Goal: Transaction & Acquisition: Purchase product/service

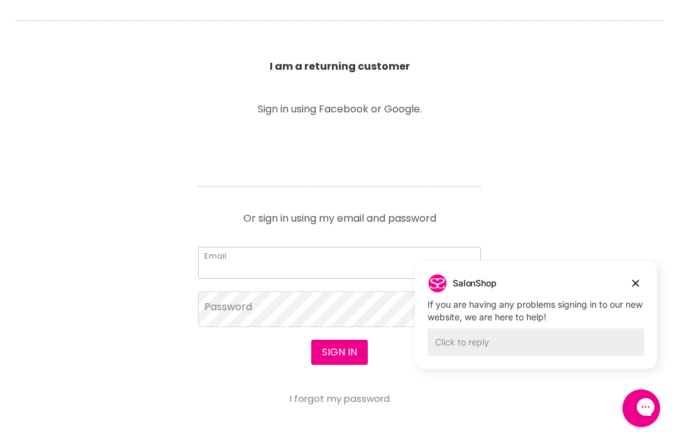
click at [423, 258] on input "Email" at bounding box center [339, 262] width 283 height 31
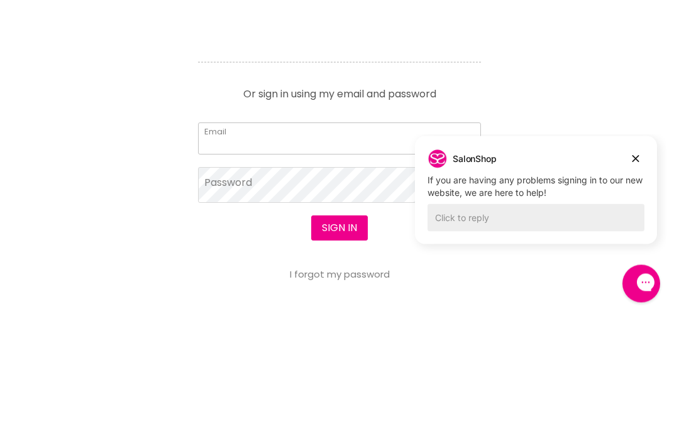
type input "rachelherron@hotmail.com"
click at [339, 341] on button "Sign in" at bounding box center [339, 353] width 57 height 25
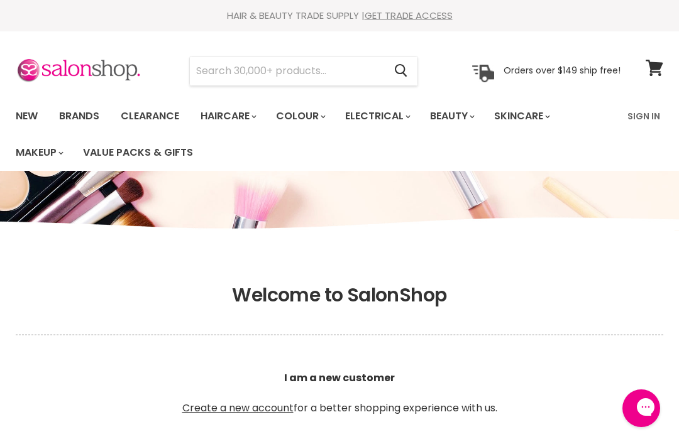
click at [643, 116] on link "Sign In" at bounding box center [643, 116] width 48 height 26
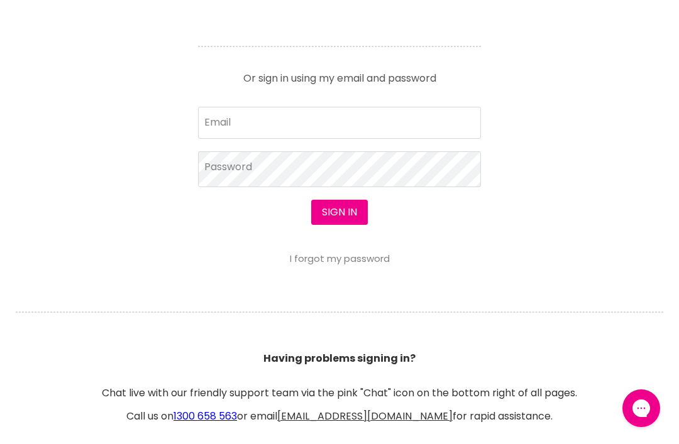
scroll to position [590, 0]
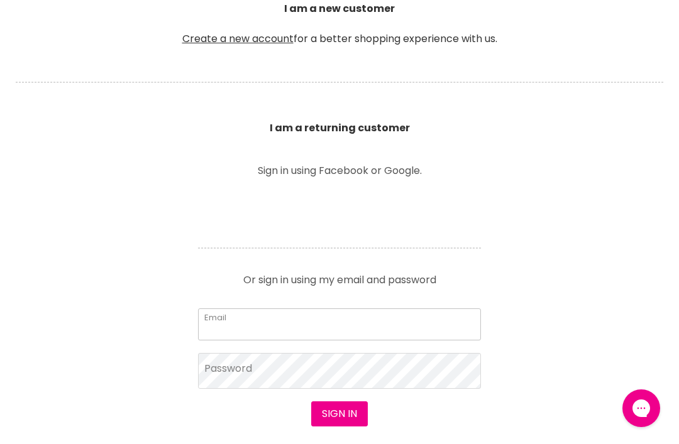
click at [418, 321] on input "Email" at bounding box center [339, 323] width 283 height 31
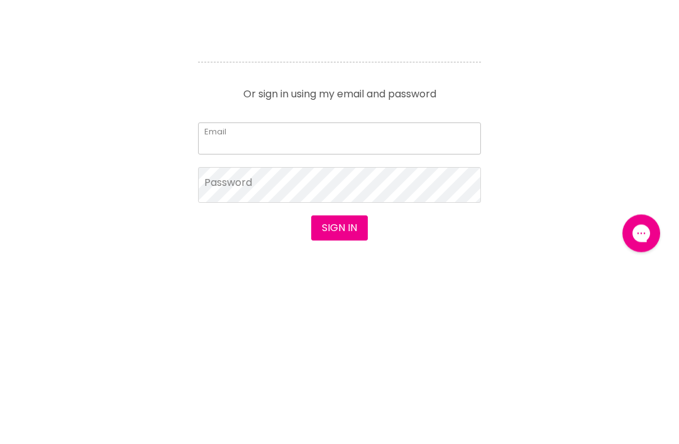
type input "rachelherron@hotmail.com"
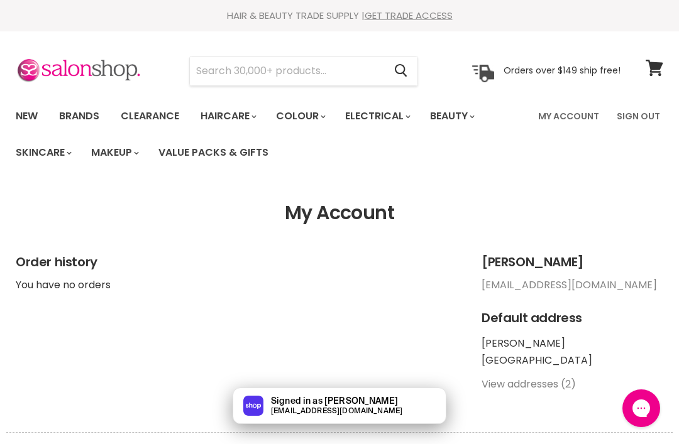
click at [243, 63] on input "Search" at bounding box center [287, 71] width 194 height 29
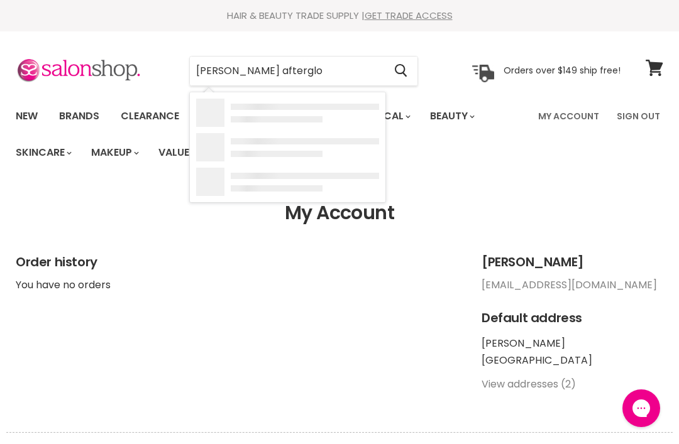
type input "Delorenzo afterglow"
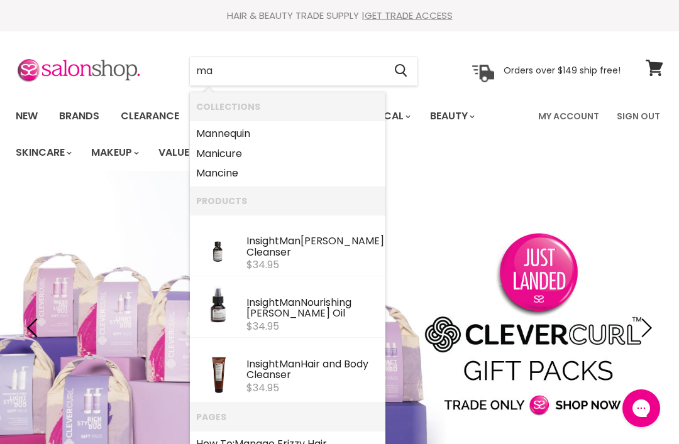
type input "m"
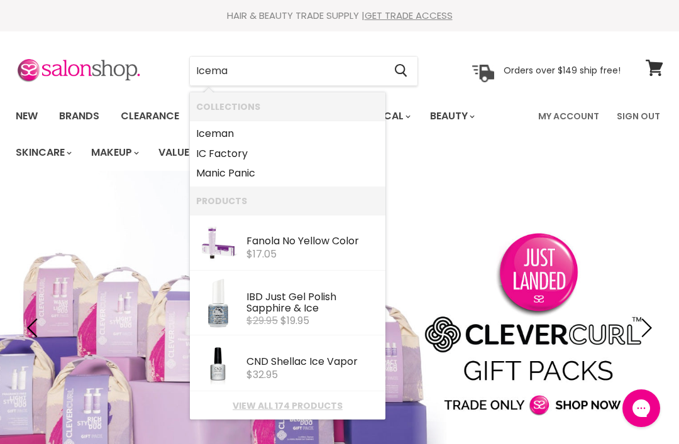
type input "Iceman"
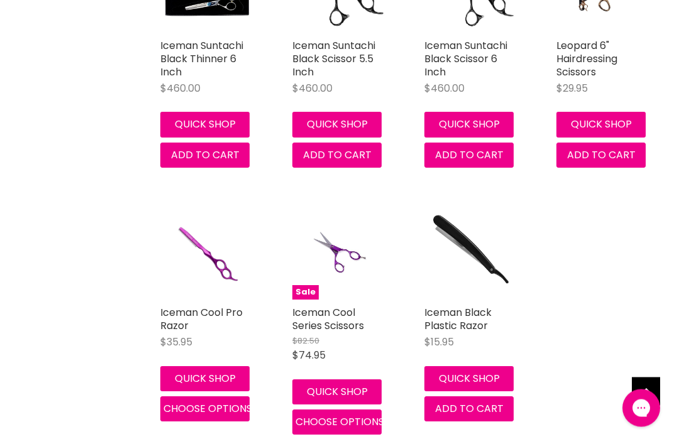
scroll to position [663, 0]
click at [215, 410] on span "Choose options" at bounding box center [207, 408] width 89 height 14
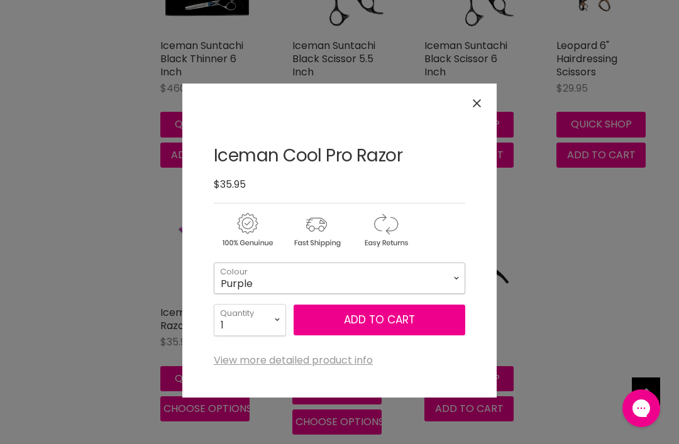
click at [445, 280] on select "Purple Pink" at bounding box center [339, 278] width 251 height 31
select select "Pink"
click at [405, 326] on button "Add to cart" at bounding box center [379, 320] width 172 height 31
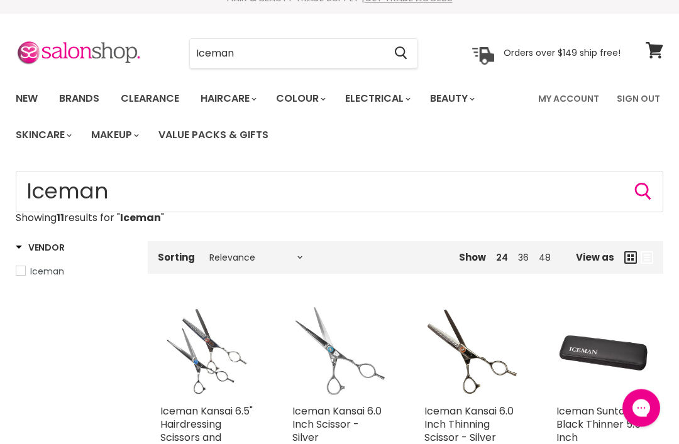
scroll to position [20, 0]
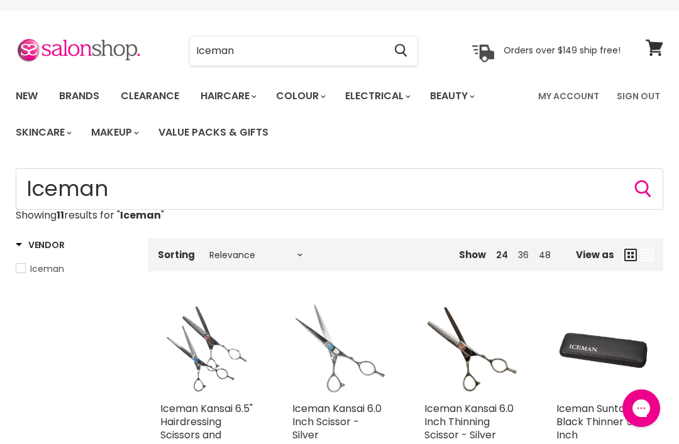
click at [307, 48] on input "Iceman" at bounding box center [287, 50] width 194 height 29
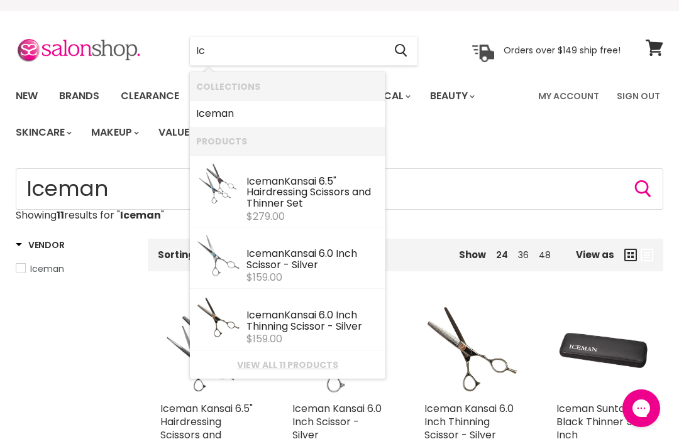
type input "I"
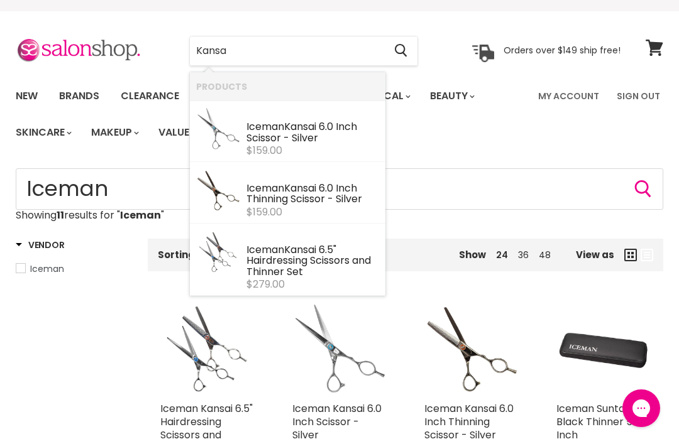
type input "Kansai"
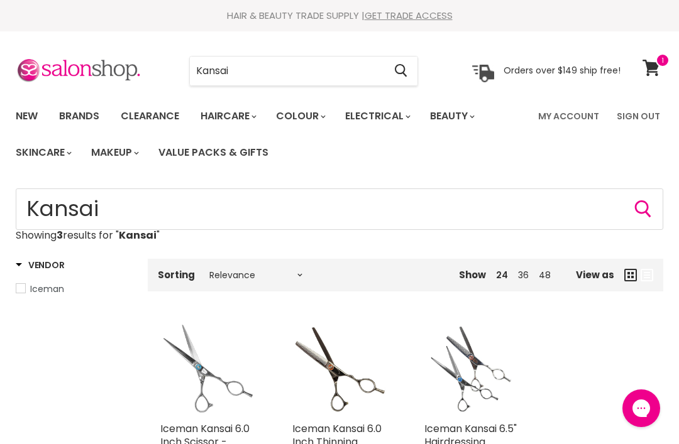
click at [147, 115] on link "Clearance" at bounding box center [149, 116] width 77 height 26
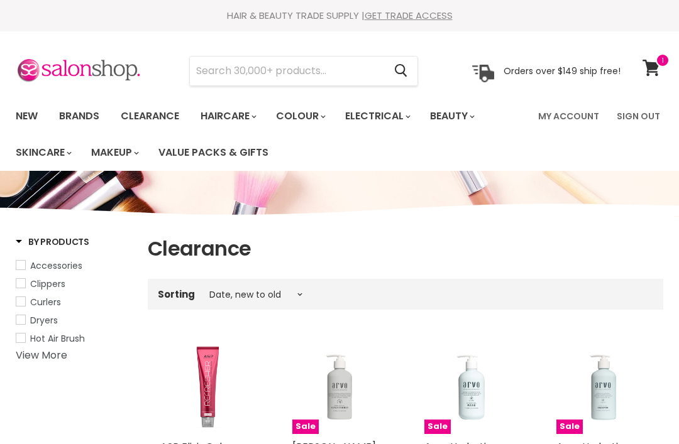
select select "created-descending"
click at [314, 70] on input "Search" at bounding box center [287, 71] width 194 height 29
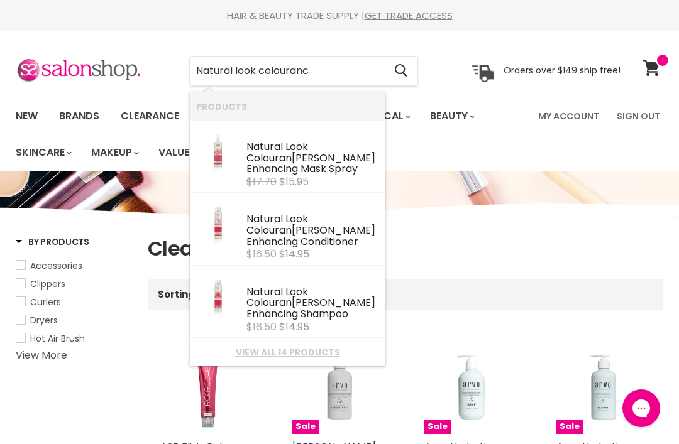
type input "Natural look colourance"
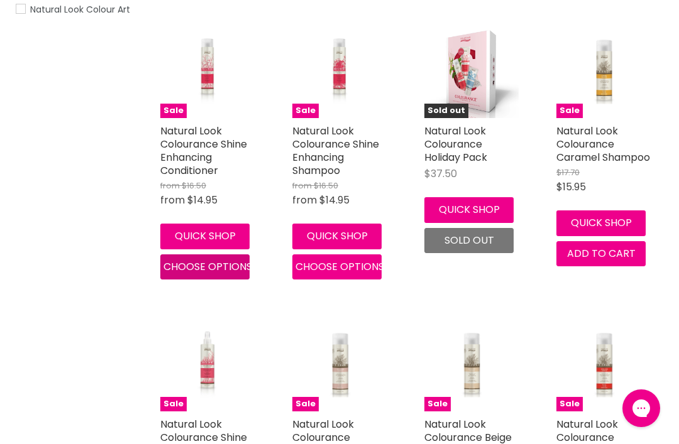
click at [229, 270] on span "Choose options" at bounding box center [207, 266] width 89 height 14
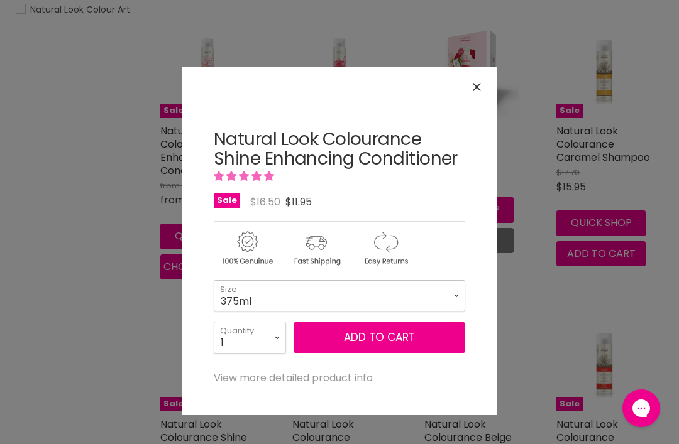
click at [446, 287] on select "375ml 1 Litre" at bounding box center [339, 295] width 251 height 31
select select "1 Litre"
click at [478, 90] on icon "Close" at bounding box center [476, 87] width 8 height 8
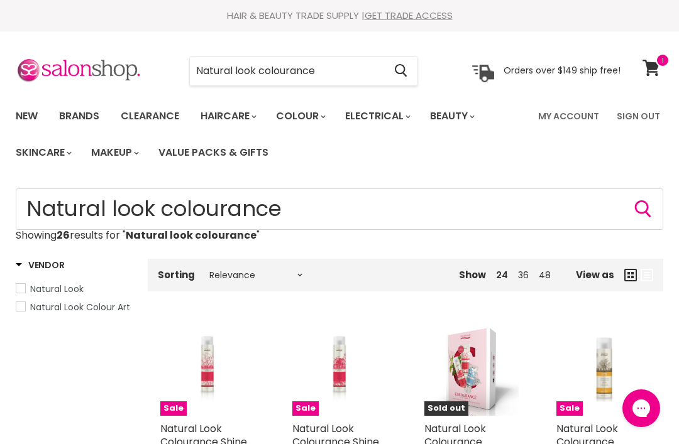
click at [25, 116] on link "New" at bounding box center [26, 116] width 41 height 26
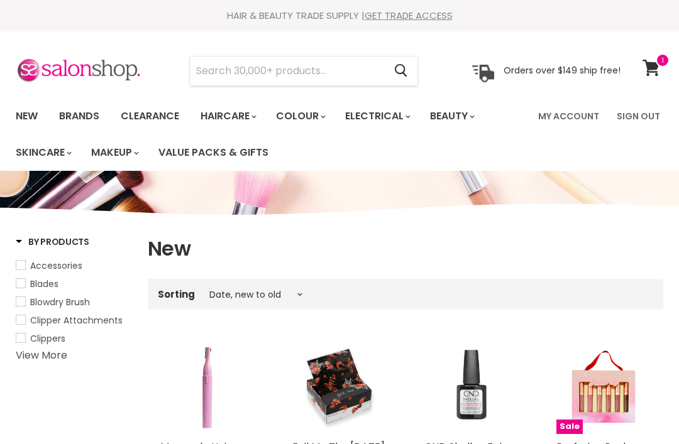
select select "created-descending"
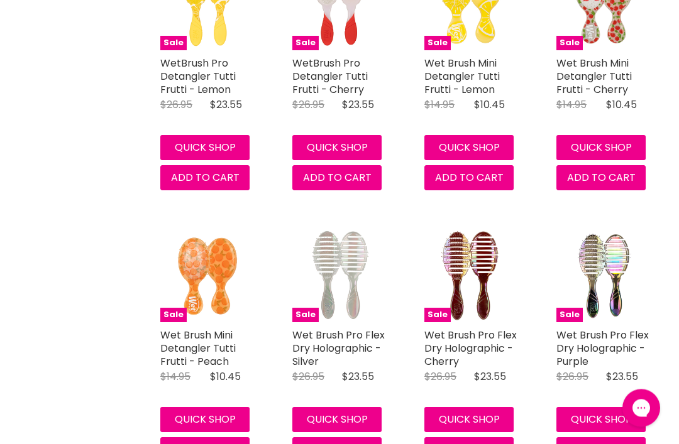
scroll to position [2098, 0]
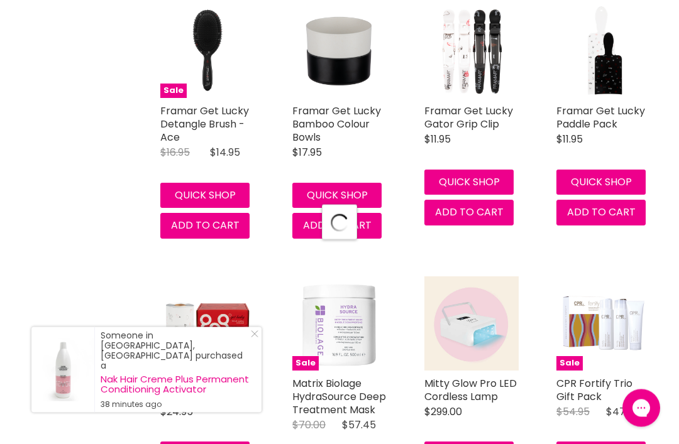
scroll to position [3170, 0]
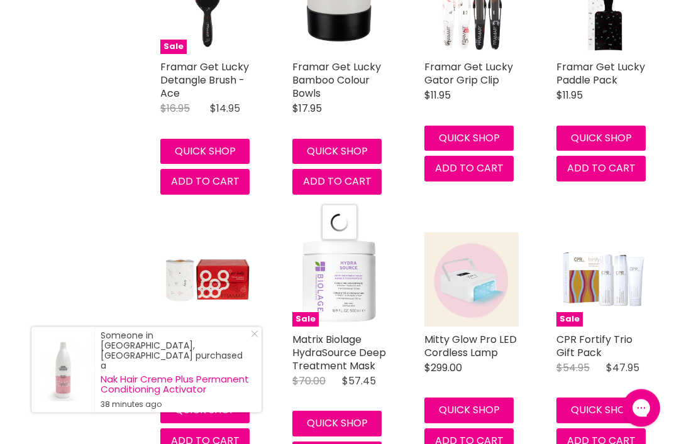
select select "created-descending"
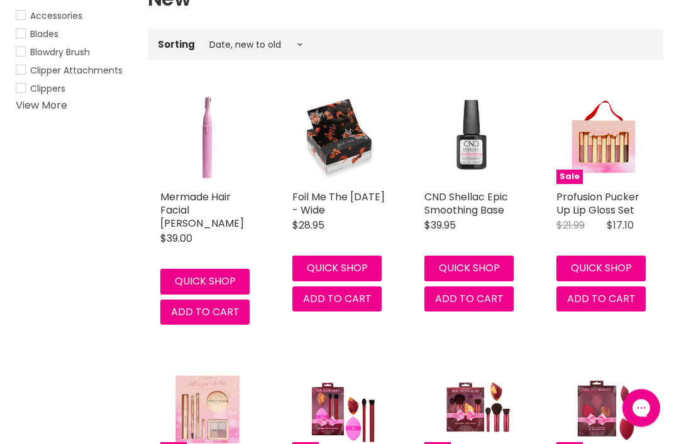
scroll to position [0, 0]
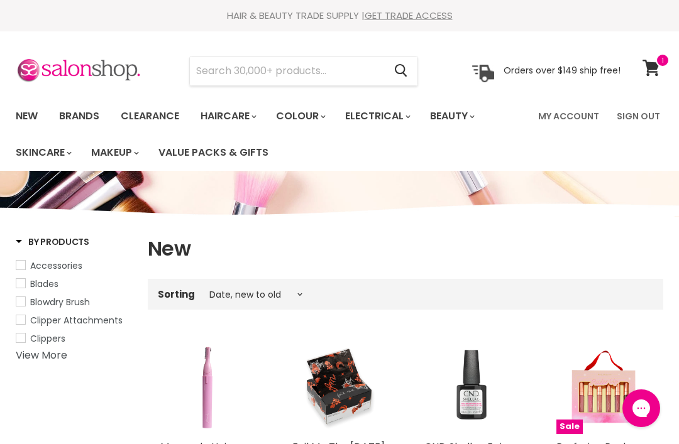
click at [330, 69] on input "Search" at bounding box center [287, 71] width 194 height 29
click at [89, 117] on link "Brands" at bounding box center [79, 116] width 59 height 26
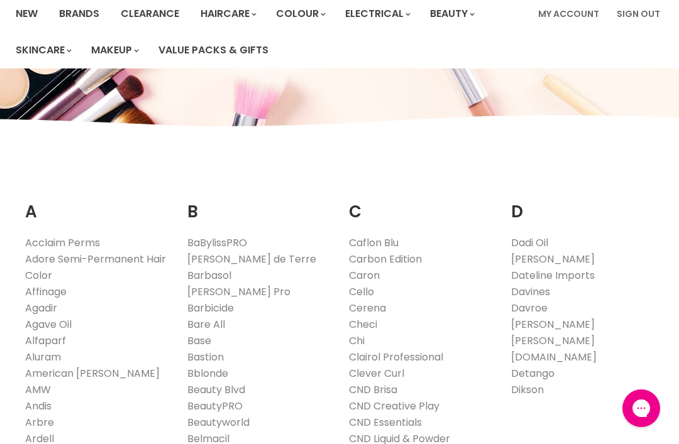
click at [54, 293] on link "Affinage" at bounding box center [45, 292] width 41 height 14
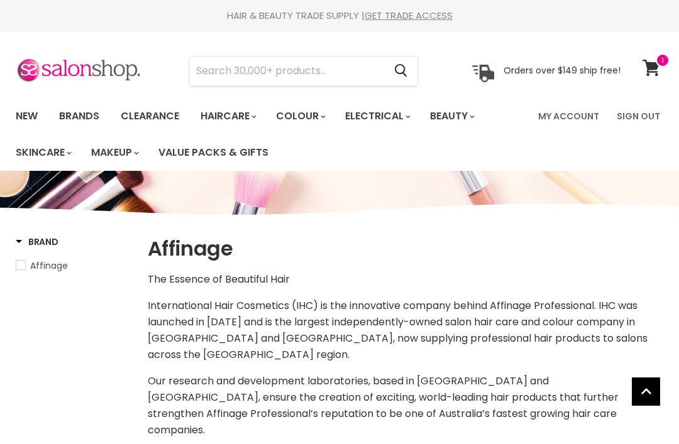
select select "manual"
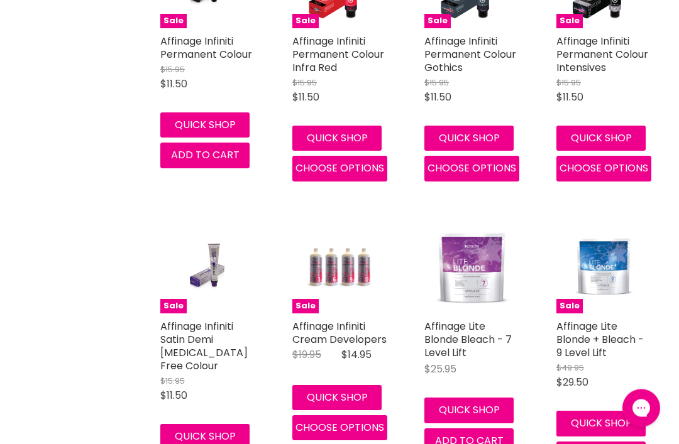
scroll to position [2247, 0]
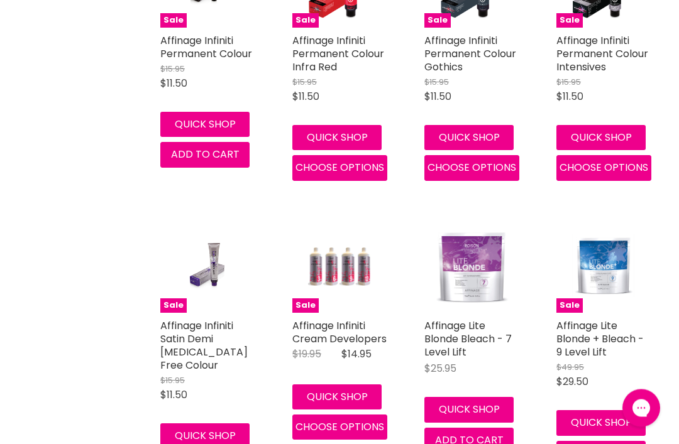
click at [487, 434] on span "Add to cart" at bounding box center [469, 441] width 68 height 14
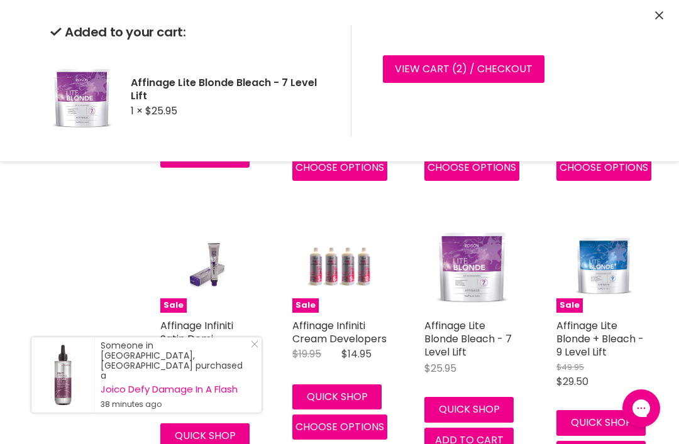
click at [655, 19] on button "Close" at bounding box center [659, 15] width 8 height 13
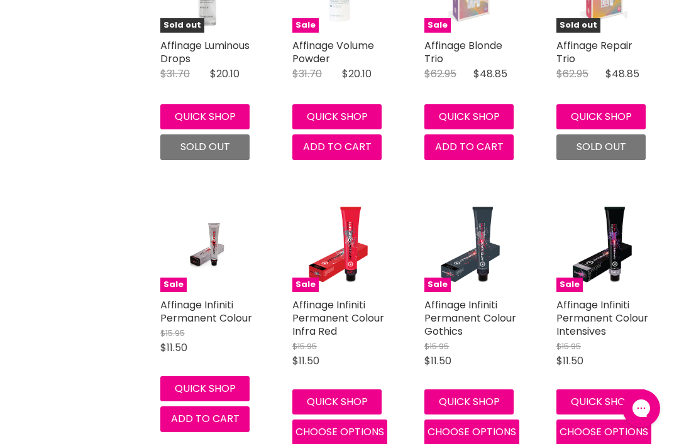
scroll to position [1982, 0]
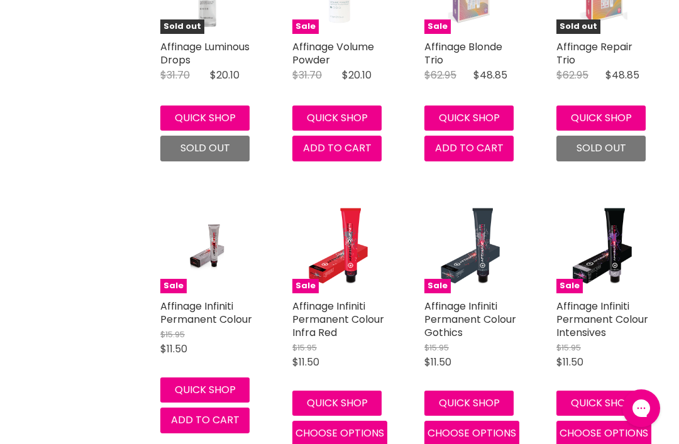
click at [216, 299] on link "Affinage Infiniti Permanent Colour" at bounding box center [206, 313] width 92 height 28
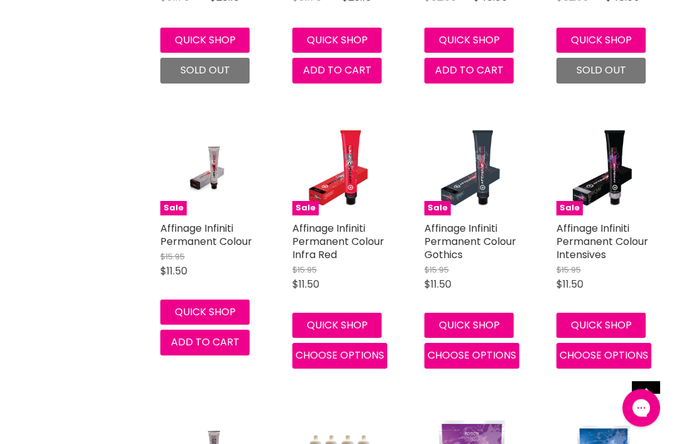
scroll to position [2060, 0]
click at [186, 190] on img "Main content" at bounding box center [207, 168] width 63 height 94
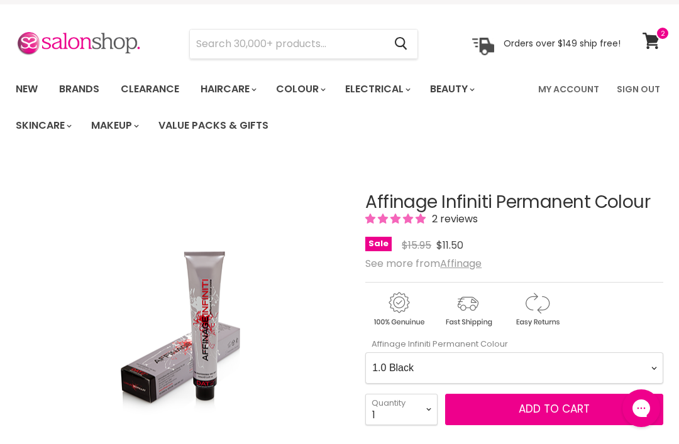
scroll to position [26, 0]
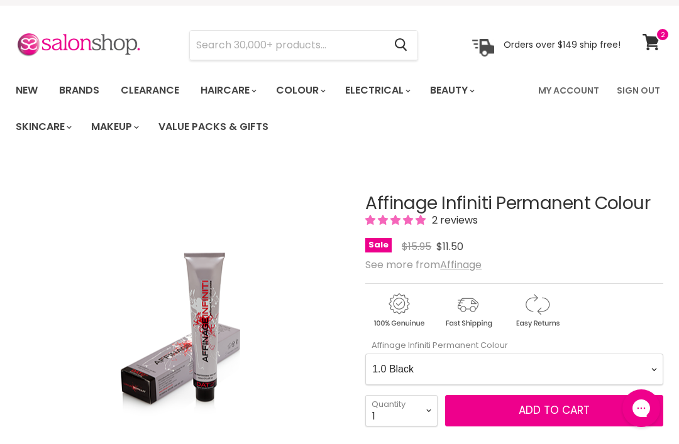
click at [649, 371] on Colour-0-0 "1.0 Black 2.0 Very Dark Brown 3.0 Dark Brown 3.66 Dark Burgundy Brown 4.0 Mediu…" at bounding box center [514, 369] width 298 height 31
click at [546, 412] on span "Add to cart" at bounding box center [553, 410] width 71 height 15
click at [646, 366] on Colour-0-0 "1.0 Black 2.0 Very Dark Brown 3.0 Dark Brown 3.66 Dark Burgundy Brown 4.0 Mediu…" at bounding box center [514, 369] width 298 height 31
click at [584, 420] on button "Add to cart" at bounding box center [554, 410] width 218 height 31
click at [631, 369] on Colour-0-0 "1.0 Black 2.0 Very Dark Brown 3.0 Dark Brown 3.66 Dark Burgundy Brown 4.0 Mediu…" at bounding box center [514, 369] width 298 height 31
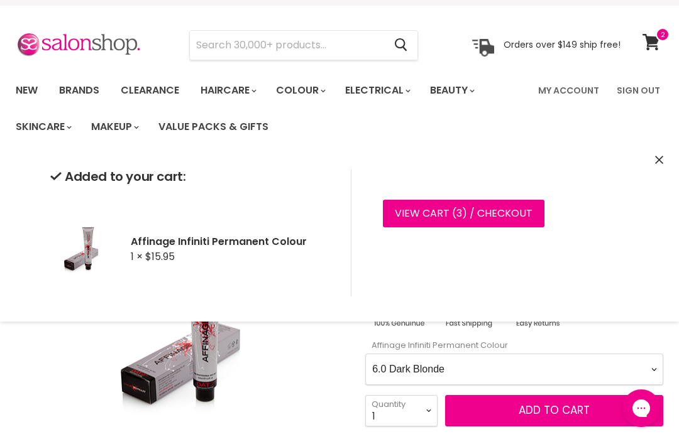
click at [658, 157] on icon "Close" at bounding box center [659, 160] width 8 height 8
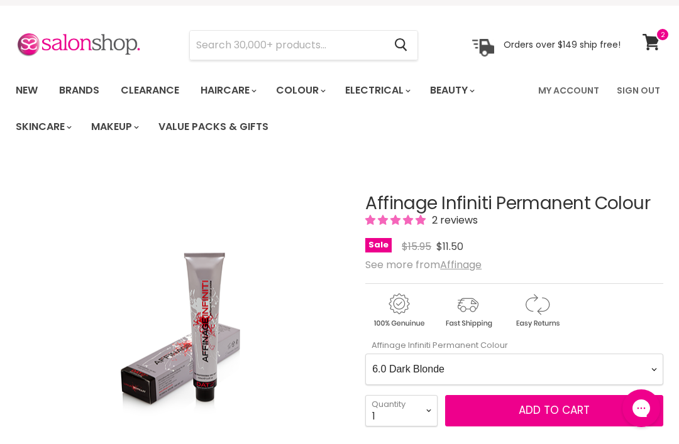
scroll to position [188, 0]
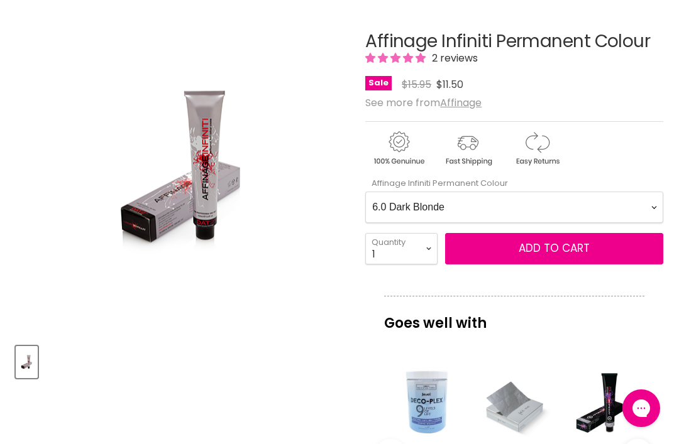
click at [639, 206] on Colour-0-0 "1.0 Black 2.0 Very Dark Brown 3.0 Dark Brown 3.66 Dark Burgundy Brown 4.0 Mediu…" at bounding box center [514, 207] width 298 height 31
click at [586, 249] on span "Add to cart" at bounding box center [553, 248] width 71 height 15
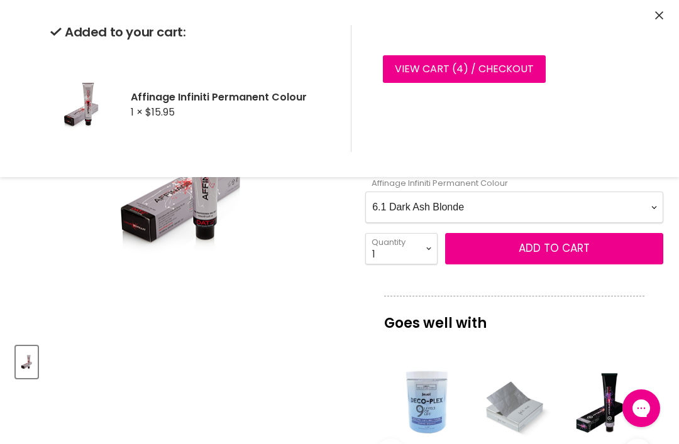
click at [657, 15] on icon "Close" at bounding box center [659, 15] width 8 height 8
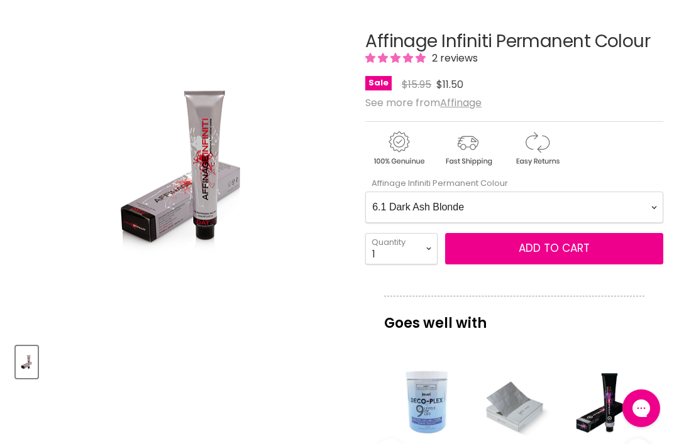
click at [641, 206] on Colour-0-0 "1.0 Black 2.0 Very Dark Brown 3.0 Dark Brown 3.66 Dark Burgundy Brown 4.0 Mediu…" at bounding box center [514, 207] width 298 height 31
click at [572, 248] on span "Add to cart" at bounding box center [553, 248] width 71 height 15
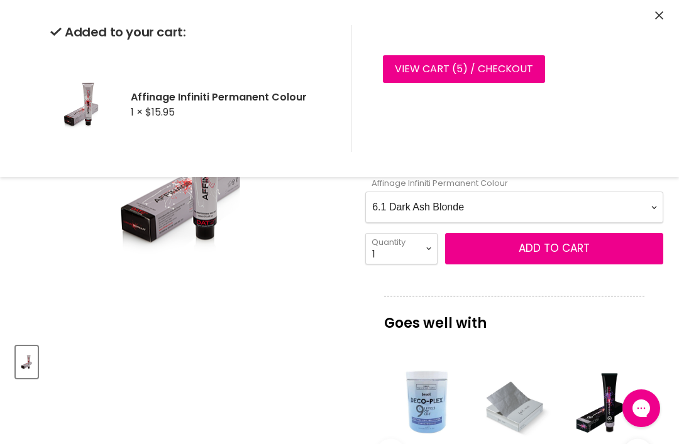
click at [621, 208] on Colour-0-0 "1.0 Black 2.0 Very Dark Brown 3.0 Dark Brown 3.66 Dark Burgundy Brown 4.0 Mediu…" at bounding box center [514, 207] width 298 height 31
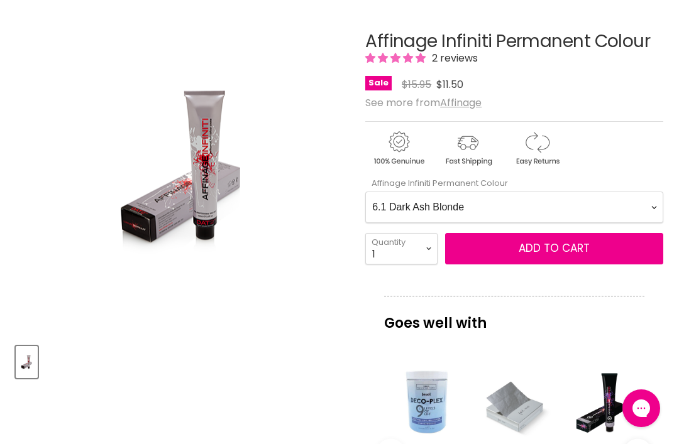
click at [636, 212] on Colour-0-0 "1.0 Black 2.0 Very Dark Brown 3.0 Dark Brown 3.66 Dark Burgundy Brown 4.0 Mediu…" at bounding box center [514, 207] width 298 height 31
click at [586, 248] on span "Add to cart" at bounding box center [553, 248] width 71 height 15
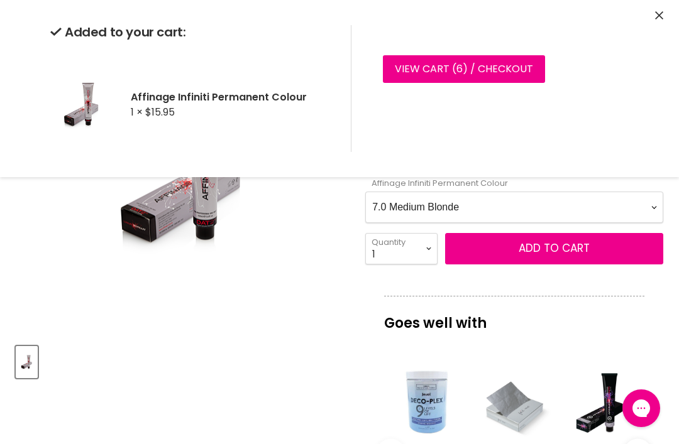
click at [642, 204] on Colour-0-0 "1.0 Black 2.0 Very Dark Brown 3.0 Dark Brown 3.66 Dark Burgundy Brown 4.0 Mediu…" at bounding box center [514, 207] width 298 height 31
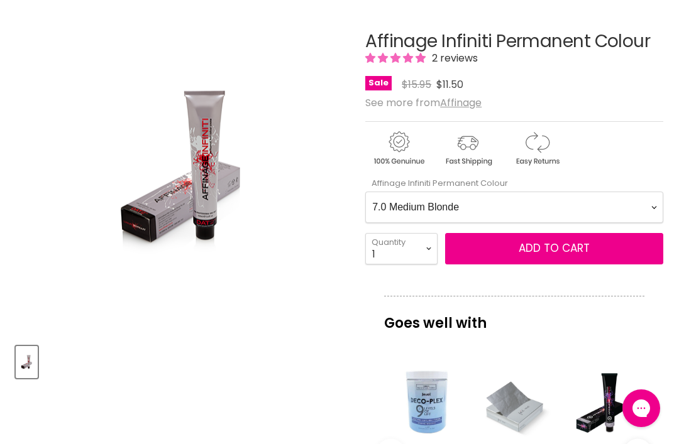
click at [641, 210] on Colour-0-0 "1.0 Black 2.0 Very Dark Brown 3.0 Dark Brown 3.66 Dark Burgundy Brown 4.0 Mediu…" at bounding box center [514, 207] width 298 height 31
click at [596, 250] on button "Add to cart" at bounding box center [554, 248] width 218 height 31
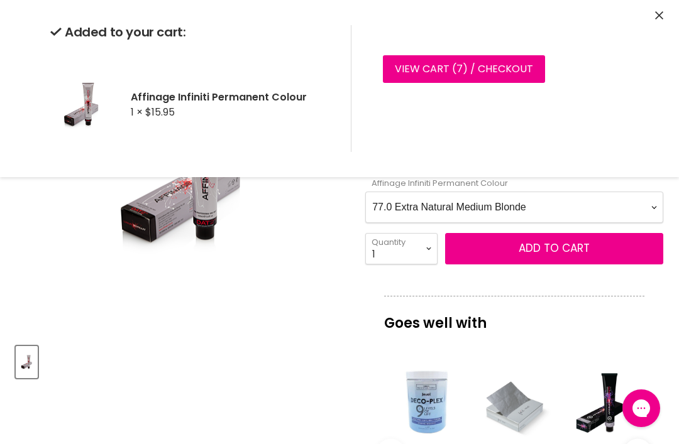
click at [643, 210] on Colour-0-0 "1.0 Black 2.0 Very Dark Brown 3.0 Dark Brown 3.66 Dark Burgundy Brown 4.0 Mediu…" at bounding box center [514, 207] width 298 height 31
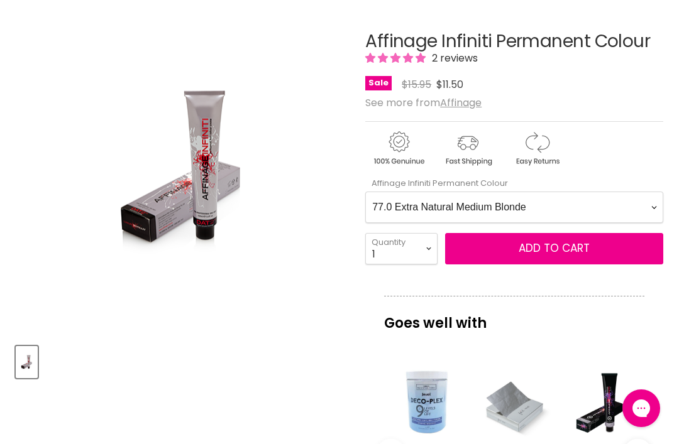
click at [645, 208] on Colour-0-0 "1.0 Black 2.0 Very Dark Brown 3.0 Dark Brown 3.66 Dark Burgundy Brown 4.0 Mediu…" at bounding box center [514, 207] width 298 height 31
click at [557, 248] on span "Add to cart" at bounding box center [553, 248] width 71 height 15
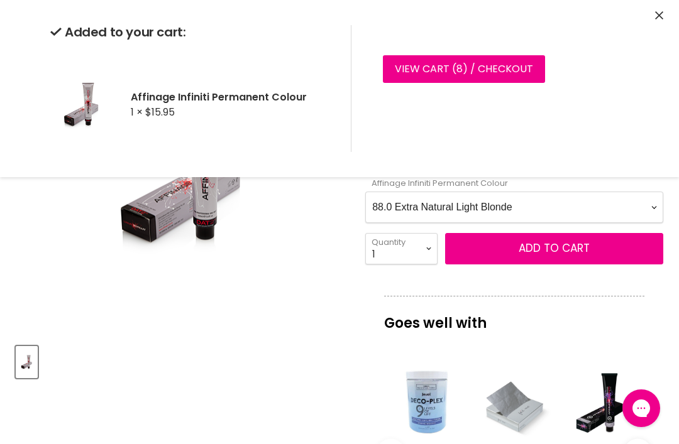
click at [639, 207] on Colour-0-0 "1.0 Black 2.0 Very Dark Brown 3.0 Dark Brown 3.66 Dark Burgundy Brown 4.0 Mediu…" at bounding box center [514, 207] width 298 height 31
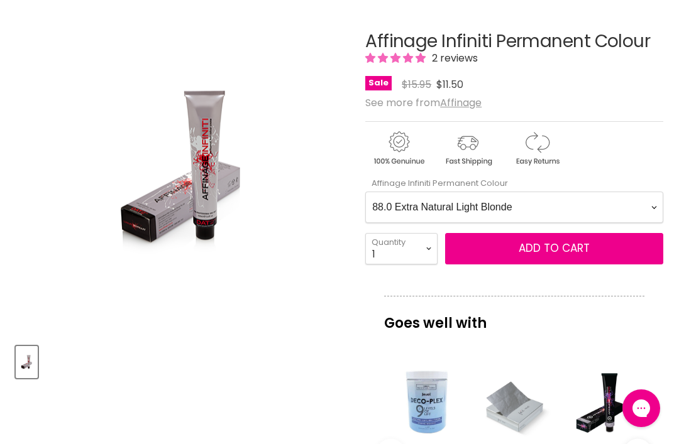
click at [638, 208] on Colour-0-0 "1.0 Black 2.0 Very Dark Brown 3.0 Dark Brown 3.66 Dark Burgundy Brown 4.0 Mediu…" at bounding box center [514, 207] width 298 height 31
click at [580, 239] on button "Add to cart" at bounding box center [554, 248] width 218 height 31
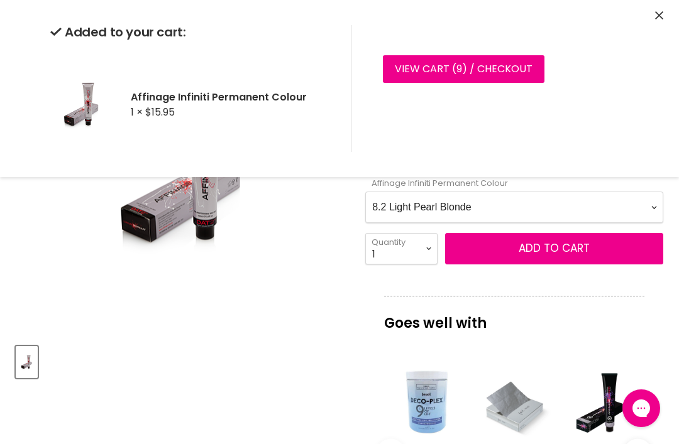
click at [648, 208] on Colour-0-0 "1.0 Black 2.0 Very Dark Brown 3.0 Dark Brown 3.66 Dark Burgundy Brown 4.0 Mediu…" at bounding box center [514, 207] width 298 height 31
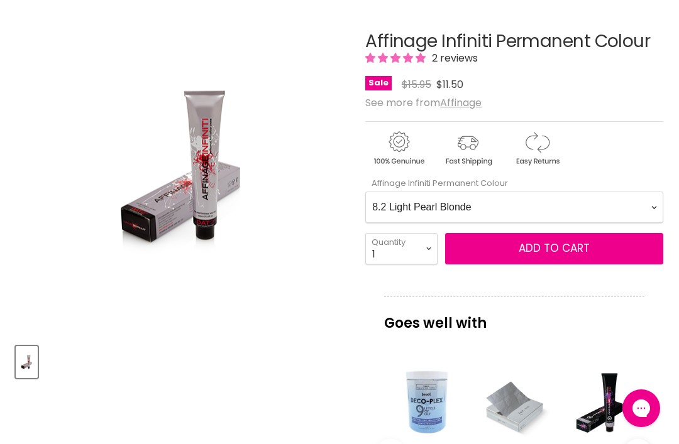
click at [639, 215] on Colour-0-0 "1.0 Black 2.0 Very Dark Brown 3.0 Dark Brown 3.66 Dark Burgundy Brown 4.0 Mediu…" at bounding box center [514, 207] width 298 height 31
click at [561, 254] on span "Add to cart" at bounding box center [553, 248] width 71 height 15
click at [646, 209] on Colour-0-0 "1.0 Black 2.0 Very Dark Brown 3.0 Dark Brown 3.66 Dark Burgundy Brown 4.0 Mediu…" at bounding box center [514, 207] width 298 height 31
click at [640, 205] on Colour-0-0 "1.0 Black 2.0 Very Dark Brown 3.0 Dark Brown 3.66 Dark Burgundy Brown 4.0 Mediu…" at bounding box center [514, 207] width 298 height 31
click at [567, 251] on span "Add to cart" at bounding box center [553, 248] width 71 height 15
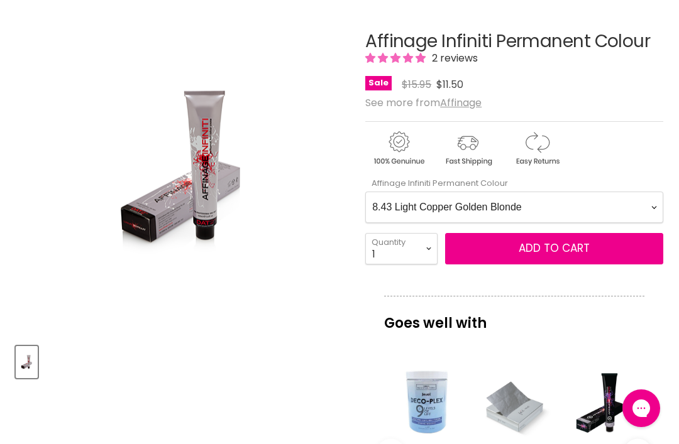
click at [644, 209] on Colour-0-0 "1.0 Black 2.0 Very Dark Brown 3.0 Dark Brown 3.66 Dark Burgundy Brown 4.0 Mediu…" at bounding box center [514, 207] width 298 height 31
click at [638, 209] on Colour-0-0 "1.0 Black 2.0 Very Dark Brown 3.0 Dark Brown 3.66 Dark Burgundy Brown 4.0 Mediu…" at bounding box center [514, 207] width 298 height 31
click at [588, 248] on span "Add to cart" at bounding box center [553, 248] width 71 height 15
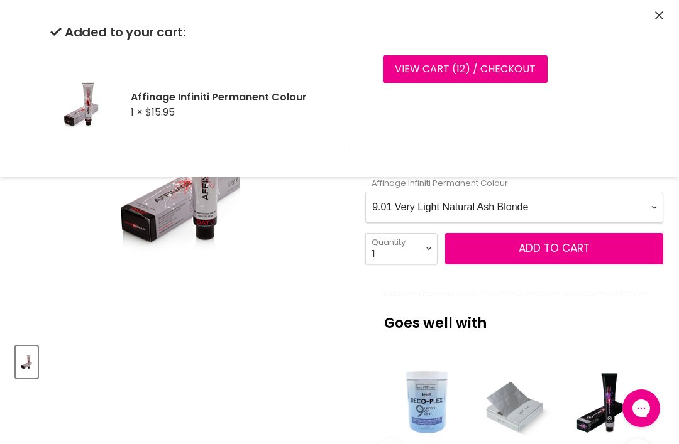
click at [643, 212] on Colour-0-0 "1.0 Black 2.0 Very Dark Brown 3.0 Dark Brown 3.66 Dark Burgundy Brown 4.0 Mediu…" at bounding box center [514, 207] width 298 height 31
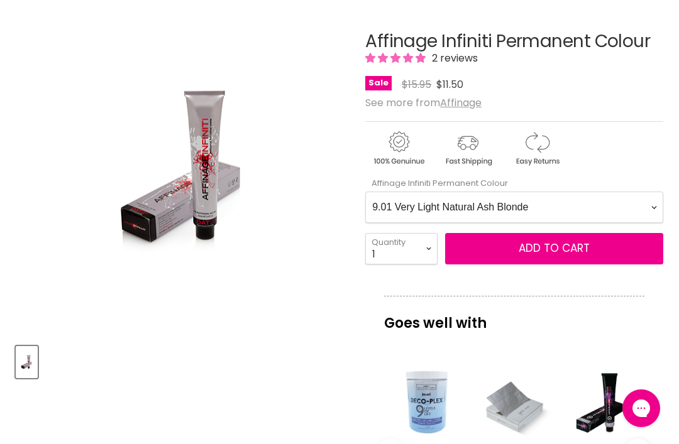
click at [639, 212] on Colour-0-0 "1.0 Black 2.0 Very Dark Brown 3.0 Dark Brown 3.66 Dark Burgundy Brown 4.0 Mediu…" at bounding box center [514, 207] width 298 height 31
click at [581, 249] on span "Add to cart" at bounding box center [553, 248] width 71 height 15
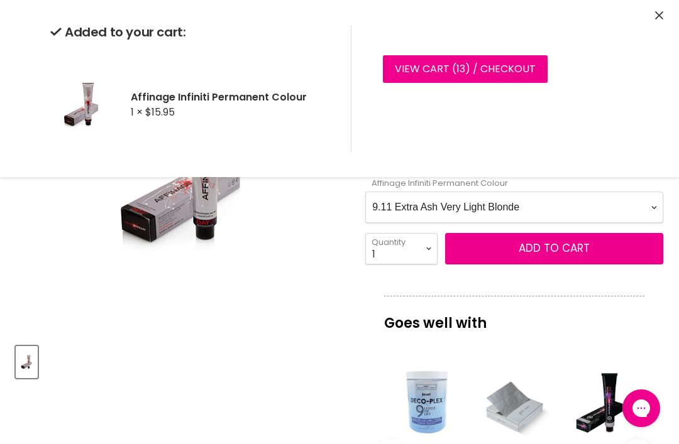
click at [640, 205] on Colour-0-0 "1.0 Black 2.0 Very Dark Brown 3.0 Dark Brown 3.66 Dark Burgundy Brown 4.0 Mediu…" at bounding box center [514, 207] width 298 height 31
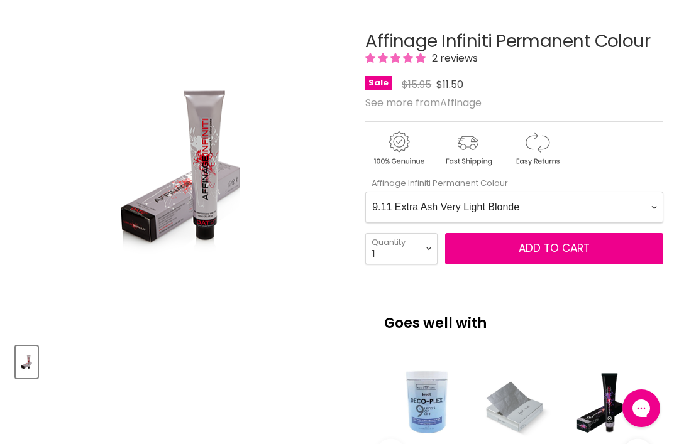
click at [640, 209] on Colour-0-0 "1.0 Black 2.0 Very Dark Brown 3.0 Dark Brown 3.66 Dark Burgundy Brown 4.0 Mediu…" at bounding box center [514, 207] width 298 height 31
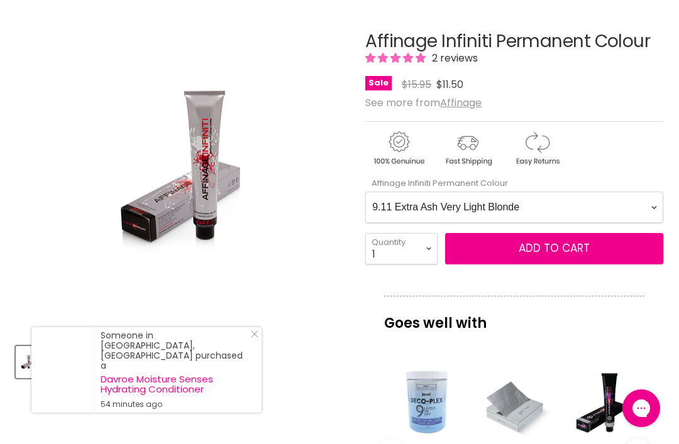
select Colour-0-0 "9.2 Very Light Pearl Blonde"
click at [575, 249] on span "Add to cart" at bounding box center [553, 248] width 71 height 15
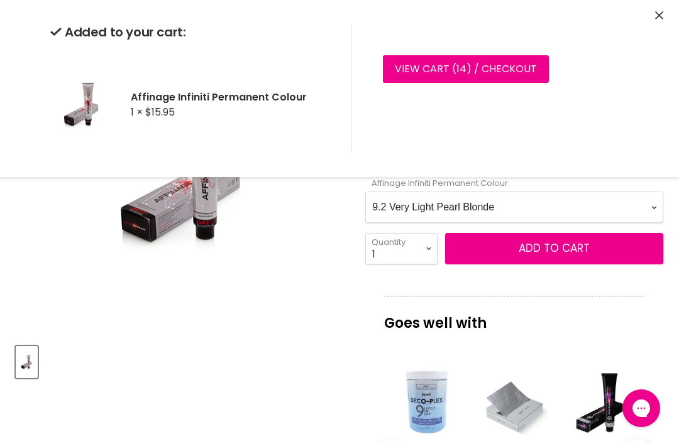
click at [658, 18] on icon "Close" at bounding box center [659, 15] width 8 height 8
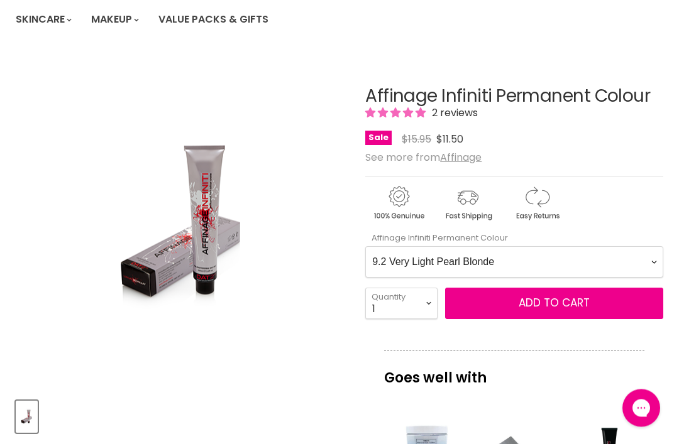
scroll to position [0, 0]
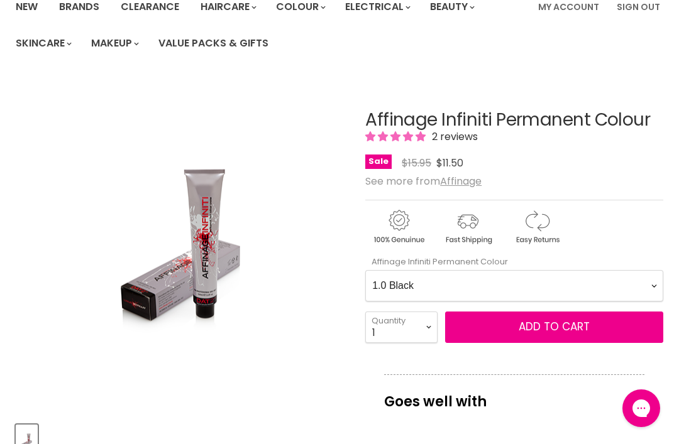
scroll to position [108, 0]
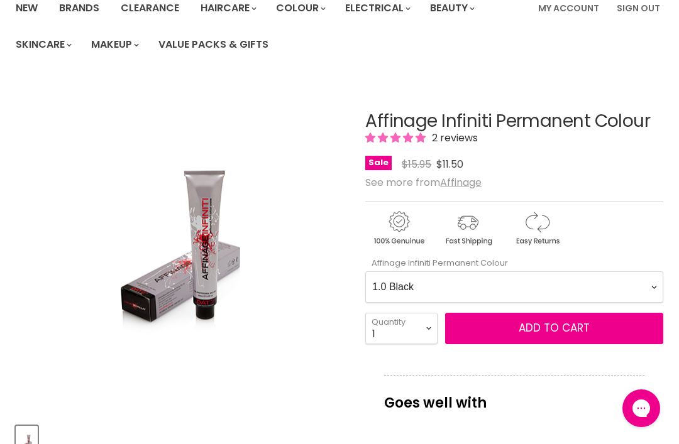
click at [639, 289] on Colour-0-0 "1.0 Black 2.0 Very Dark Brown 3.0 Dark Brown 3.66 Dark Burgundy Brown 4.0 Mediu…" at bounding box center [514, 286] width 298 height 31
select Colour-0-0 "9.23 Cool Sand Toner"
click at [425, 327] on select "1 2 3 4 5 6 7 8 9 10+" at bounding box center [401, 328] width 72 height 31
select select "2"
type input "2"
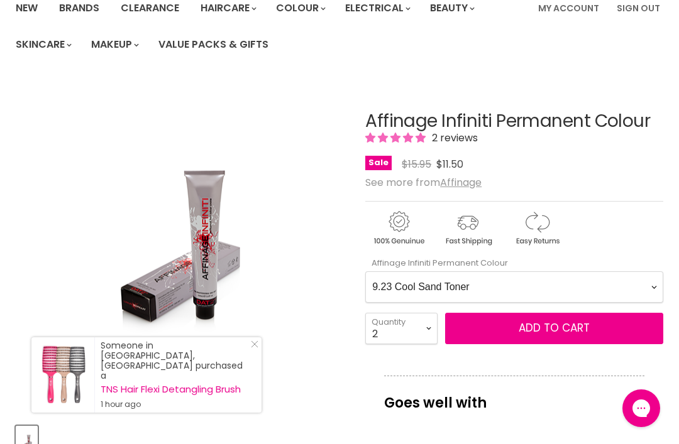
click at [575, 333] on span "Add to cart" at bounding box center [553, 327] width 71 height 15
click at [571, 332] on span "Add to cart" at bounding box center [553, 327] width 71 height 15
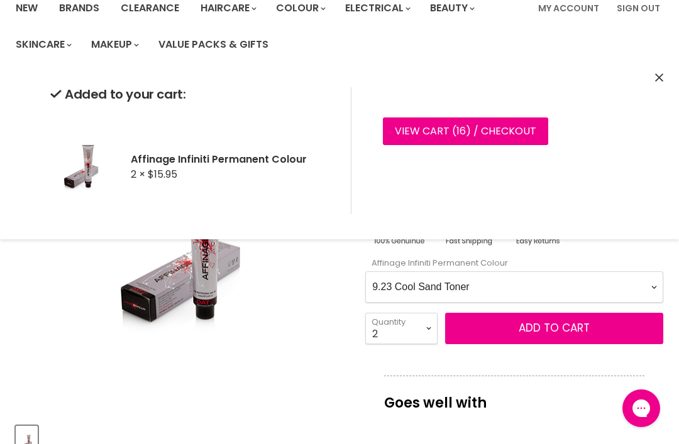
click at [650, 286] on Colour-0-0 "1.0 Black 2.0 Very Dark Brown 3.0 Dark Brown 3.66 Dark Burgundy Brown 4.0 Mediu…" at bounding box center [514, 286] width 298 height 31
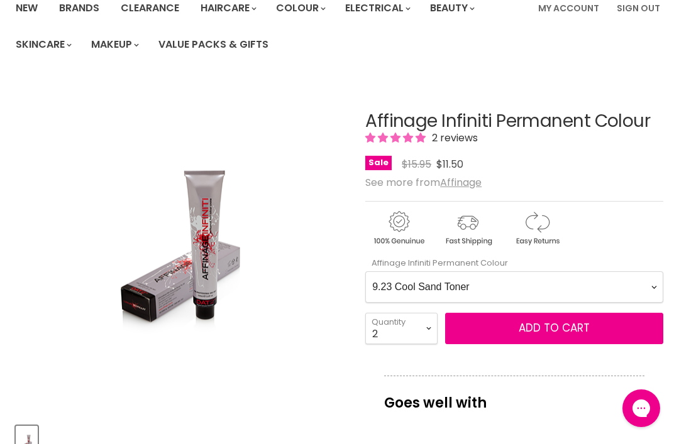
scroll to position [188, 0]
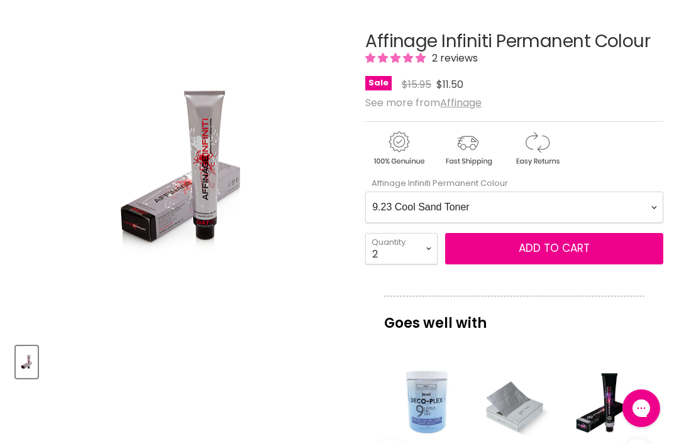
click at [636, 208] on Colour-0-0 "1.0 Black 2.0 Very Dark Brown 3.0 Dark Brown 3.66 Dark Burgundy Brown 4.0 Mediu…" at bounding box center [514, 207] width 298 height 31
select Colour-0-0 "10.21 Pearl Toner"
click at [592, 249] on button "Add to cart" at bounding box center [554, 248] width 218 height 31
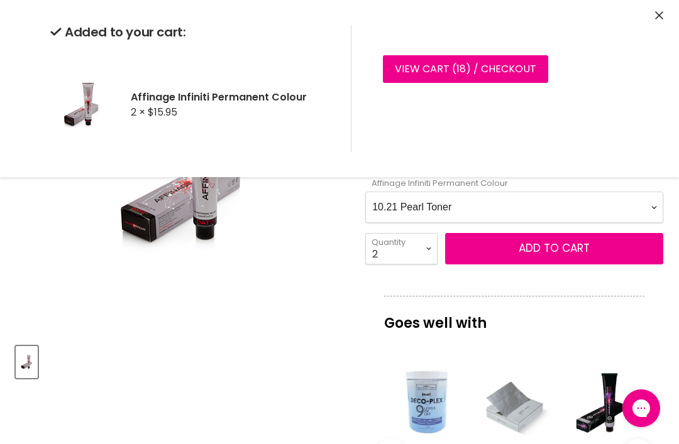
click at [655, 17] on icon "Close" at bounding box center [659, 15] width 8 height 8
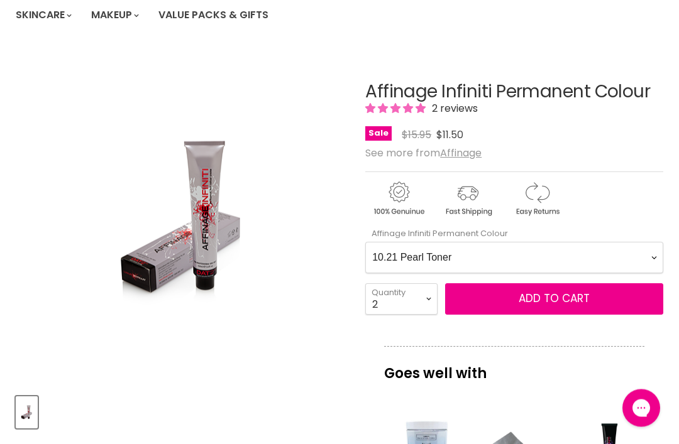
scroll to position [128, 0]
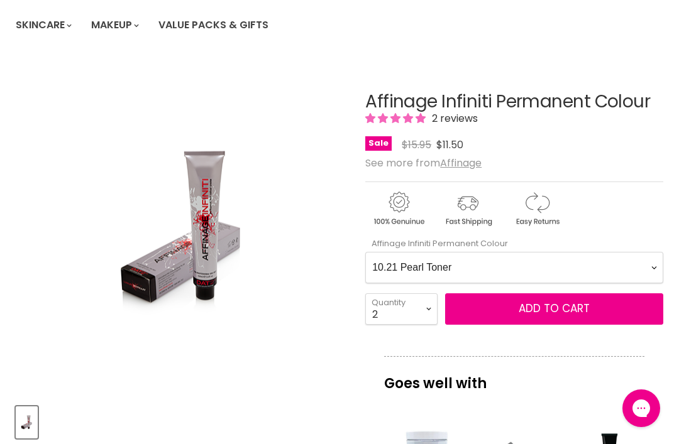
click at [643, 268] on Colour-0-0 "1.0 Black 2.0 Very Dark Brown 3.0 Dark Brown 3.66 Dark Burgundy Brown 4.0 Mediu…" at bounding box center [514, 267] width 298 height 31
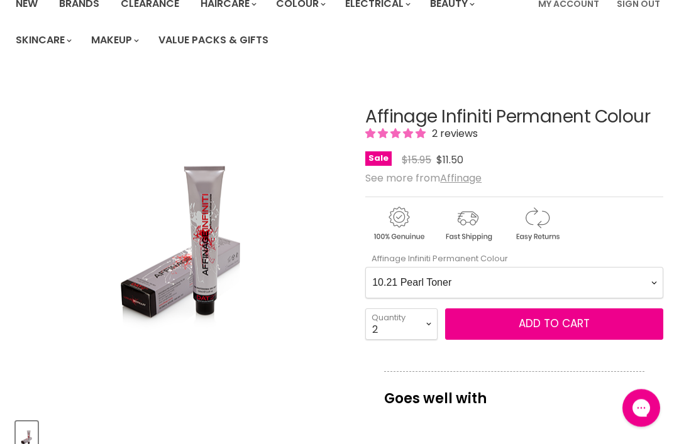
scroll to position [0, 0]
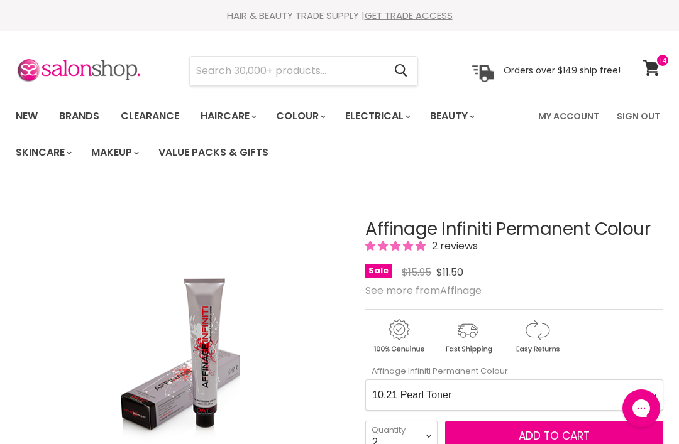
click at [650, 64] on icon at bounding box center [650, 68] width 17 height 16
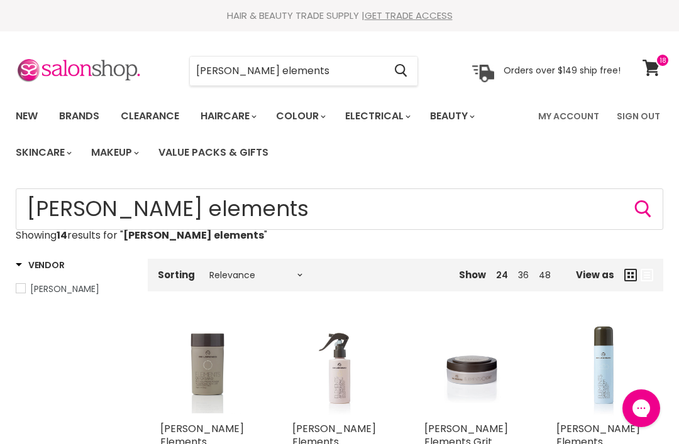
click at [334, 65] on input "Delorenzo elements" at bounding box center [287, 71] width 194 height 29
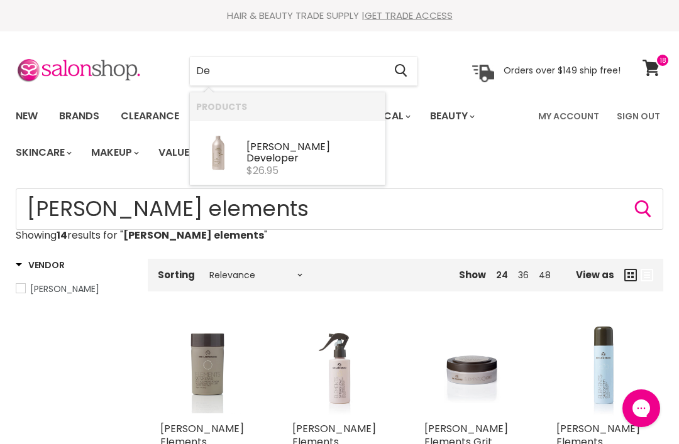
type input "D"
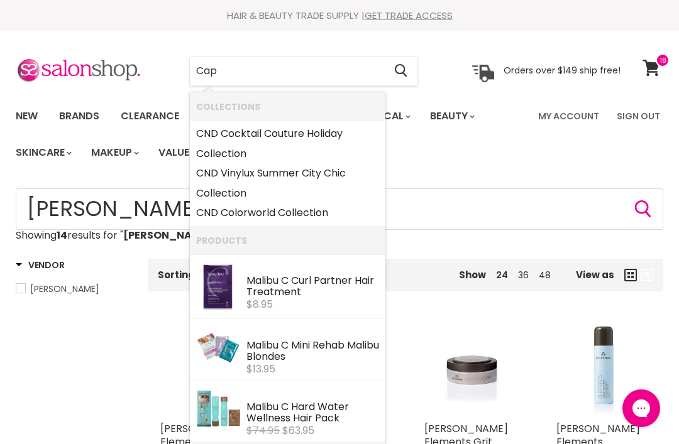
type input "Cape"
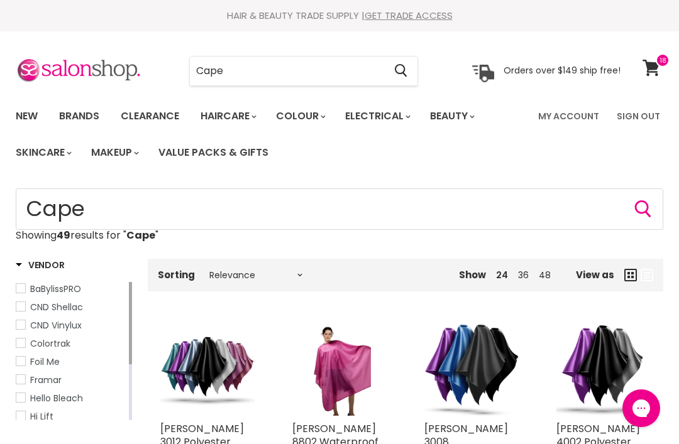
click at [234, 155] on link "Value Packs & Gifts" at bounding box center [213, 152] width 129 height 26
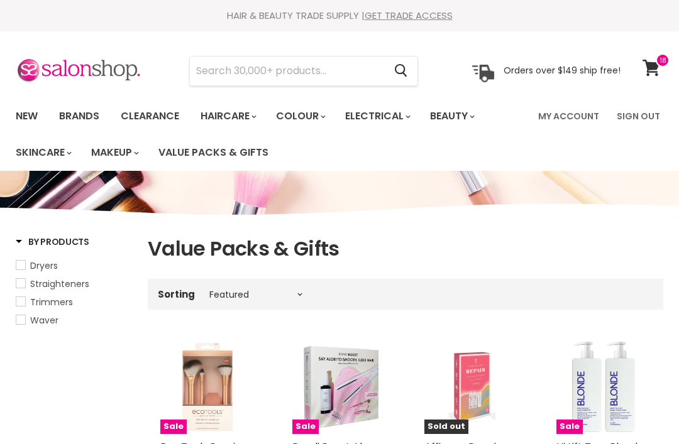
select select "manual"
click at [651, 63] on icon at bounding box center [650, 68] width 17 height 16
